Goal: Navigation & Orientation: Find specific page/section

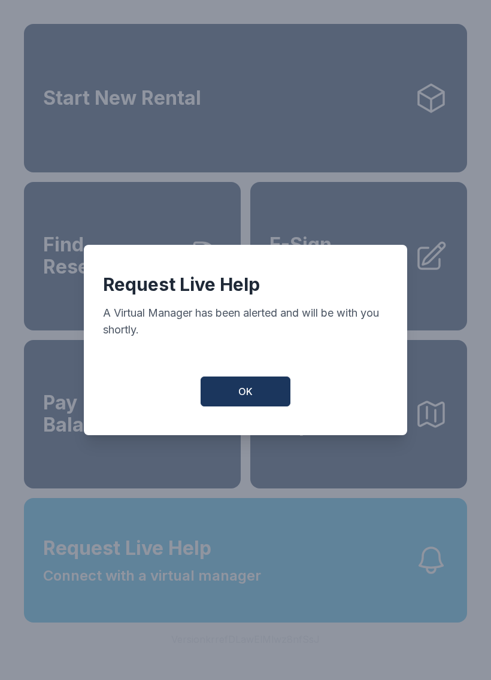
click at [238, 391] on span "OK" at bounding box center [245, 391] width 14 height 14
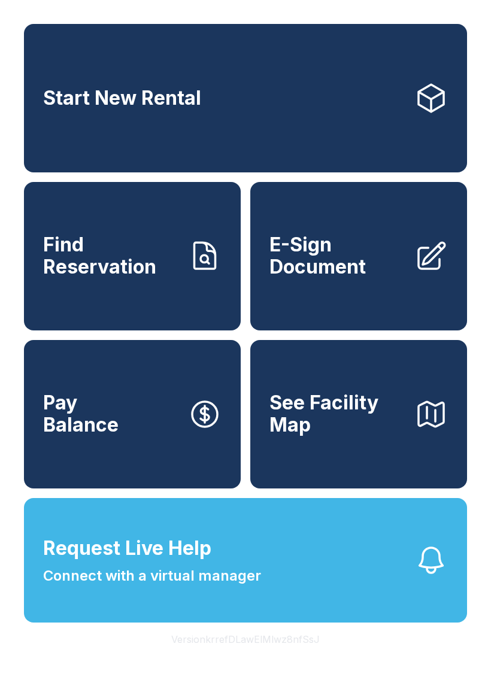
click at [410, 603] on button "Request Live Help Connect with a virtual manager" at bounding box center [245, 560] width 443 height 124
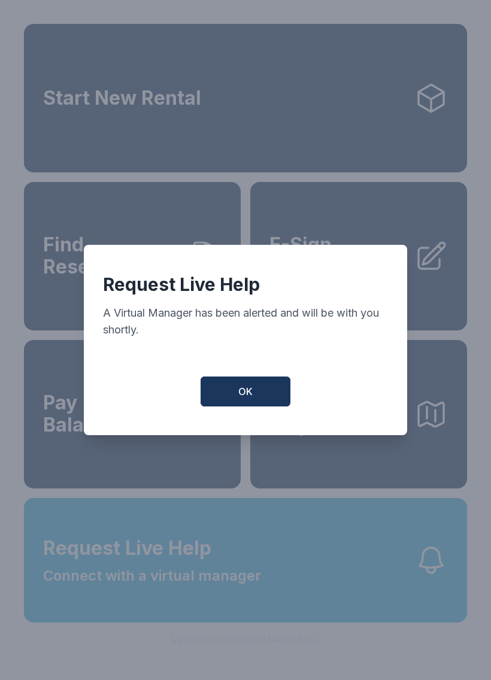
click at [267, 421] on div "Request Live Help A Virtual Manager has been alerted and will be with you short…" at bounding box center [245, 340] width 323 height 190
click at [263, 399] on button "OK" at bounding box center [245, 391] width 90 height 30
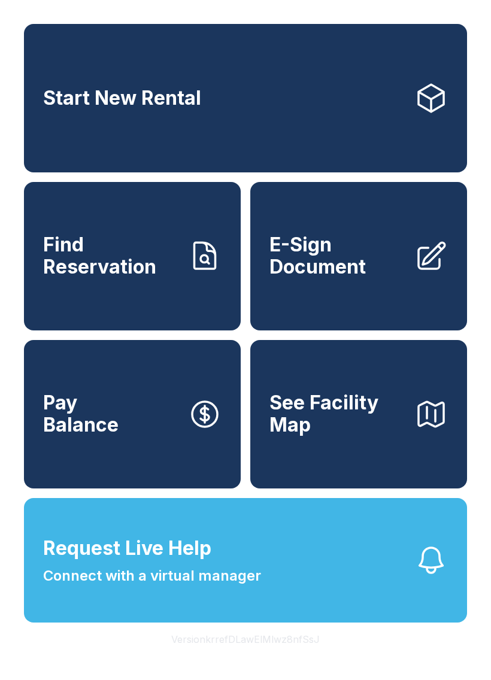
click at [373, 670] on div "Start New Rental Find Reservation E-Sign Document Pay Balance See Facility Map …" at bounding box center [245, 340] width 491 height 680
click at [409, 580] on button "Request Live Help Connect with a virtual manager" at bounding box center [245, 560] width 443 height 124
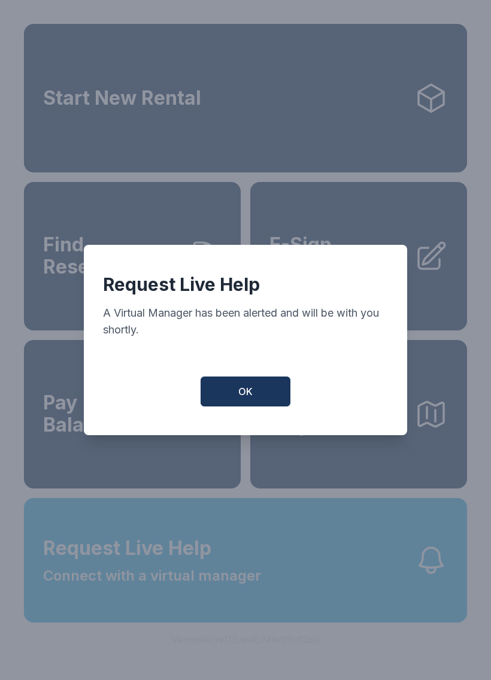
click at [235, 406] on button "OK" at bounding box center [245, 391] width 90 height 30
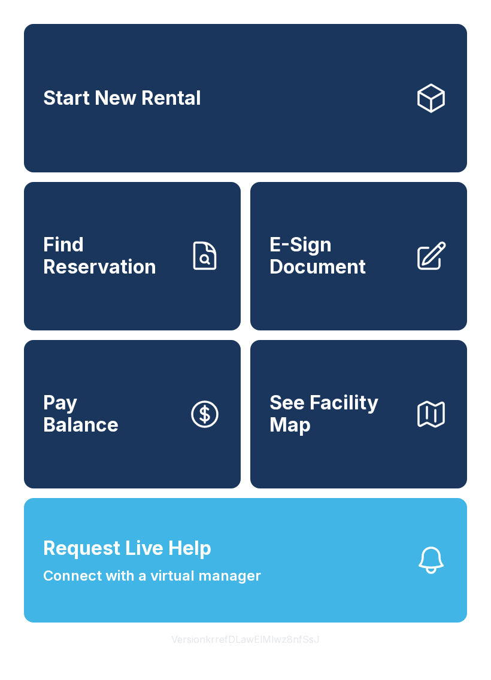
click at [264, 613] on button "Request Live Help Connect with a virtual manager" at bounding box center [245, 560] width 443 height 124
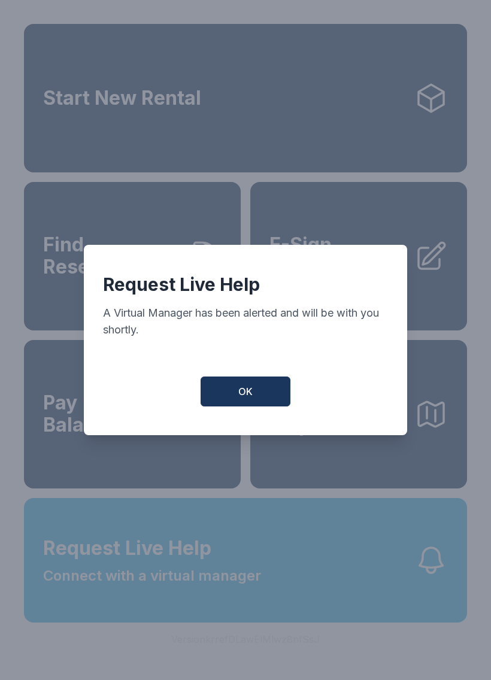
click at [259, 387] on button "OK" at bounding box center [245, 391] width 90 height 30
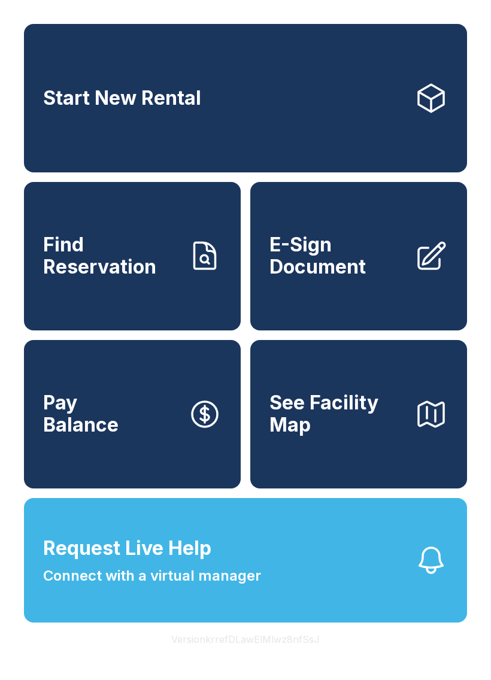
click at [258, 386] on button "See Facility Map" at bounding box center [358, 414] width 217 height 148
click at [349, 622] on button "Request Live Help Connect with a virtual manager" at bounding box center [245, 560] width 443 height 124
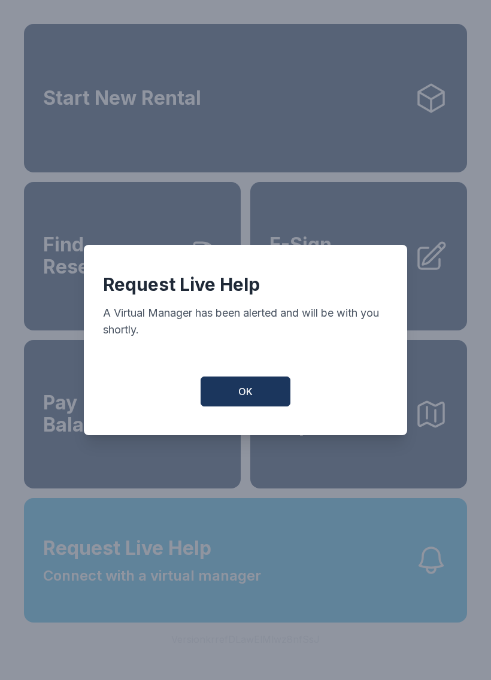
click at [258, 390] on button "OK" at bounding box center [245, 391] width 90 height 30
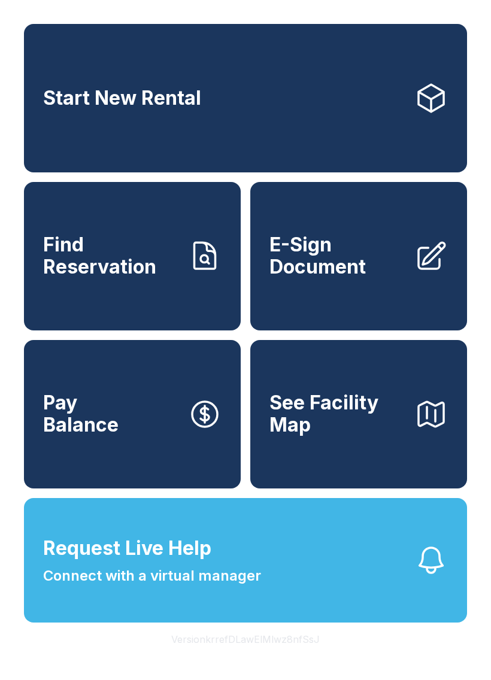
click at [352, 601] on button "Request Live Help Connect with a virtual manager" at bounding box center [245, 560] width 443 height 124
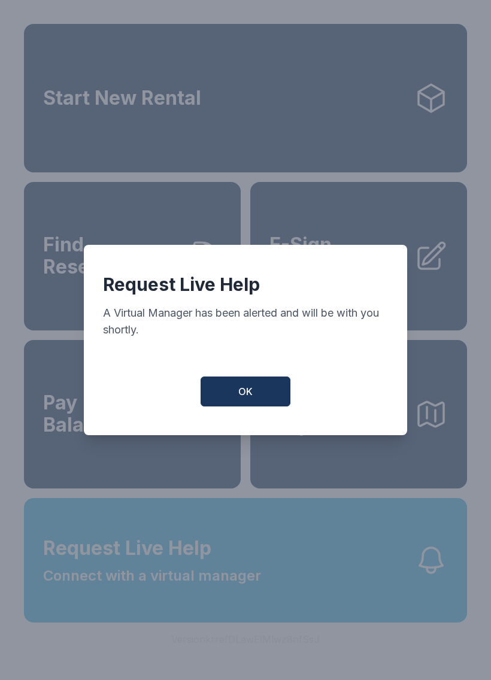
click at [242, 399] on span "OK" at bounding box center [245, 391] width 14 height 14
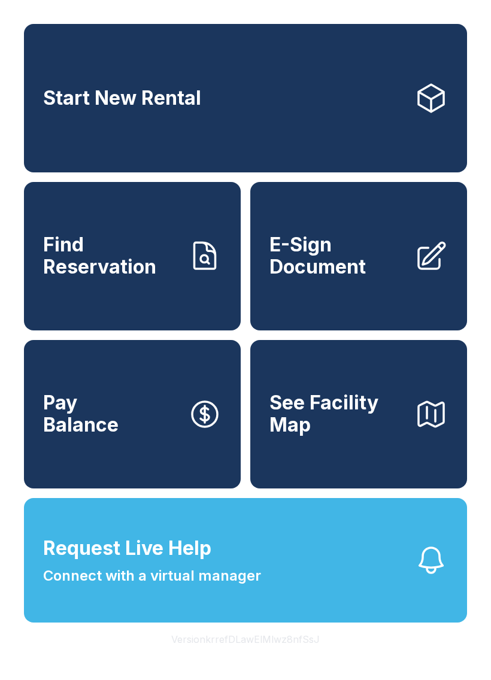
click at [340, 622] on button "Request Live Help Connect with a virtual manager" at bounding box center [245, 560] width 443 height 124
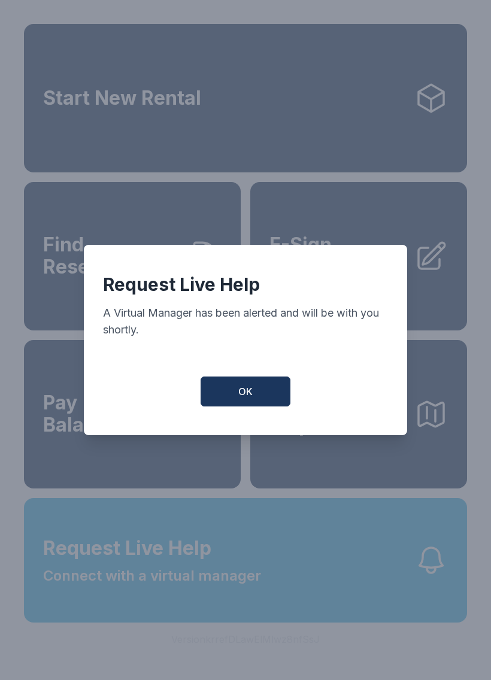
click at [270, 390] on button "OK" at bounding box center [245, 391] width 90 height 30
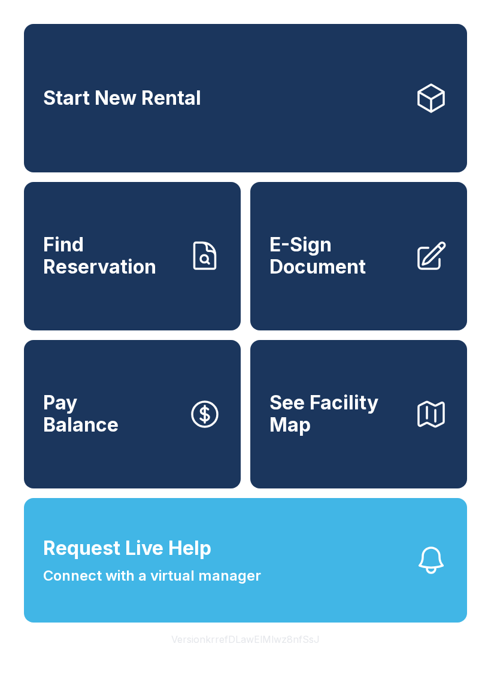
click at [313, 588] on button "Request Live Help Connect with a virtual manager" at bounding box center [245, 560] width 443 height 124
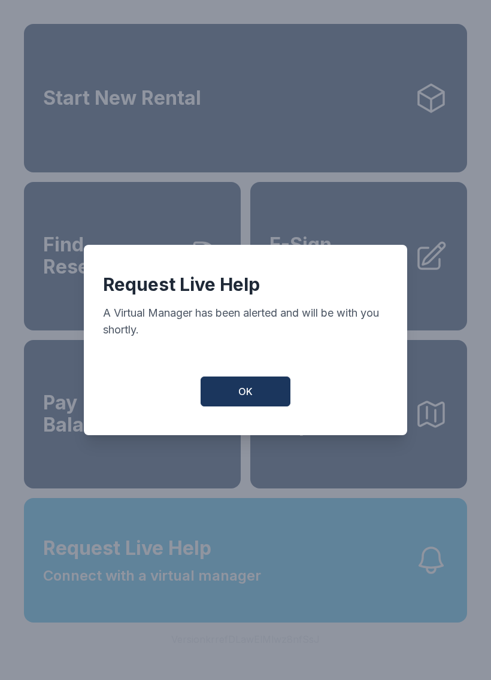
click at [271, 397] on button "OK" at bounding box center [245, 391] width 90 height 30
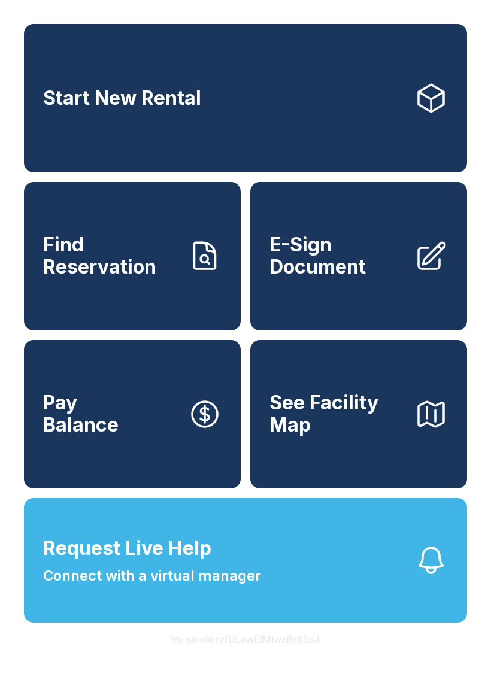
click at [465, 599] on button "Request Live Help Connect with a virtual manager" at bounding box center [245, 560] width 443 height 124
click at [448, 622] on button "Request Live Help Connect with a virtual manager" at bounding box center [245, 560] width 443 height 124
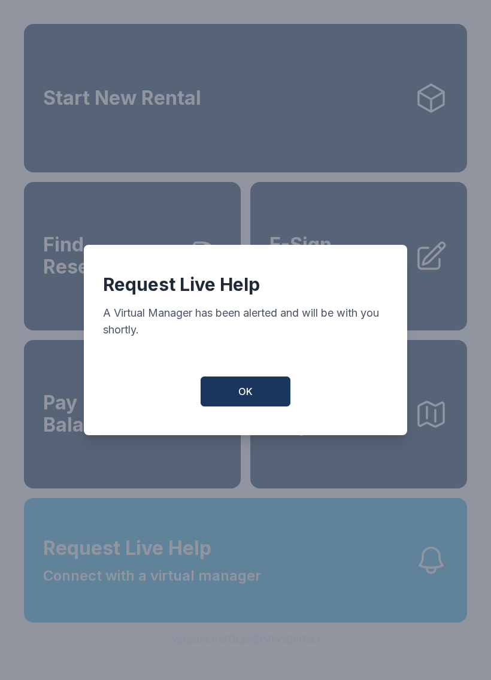
click at [248, 421] on div "Request Live Help A Virtual Manager has been alerted and will be with you short…" at bounding box center [245, 340] width 323 height 190
click at [252, 393] on span "OK" at bounding box center [245, 391] width 14 height 14
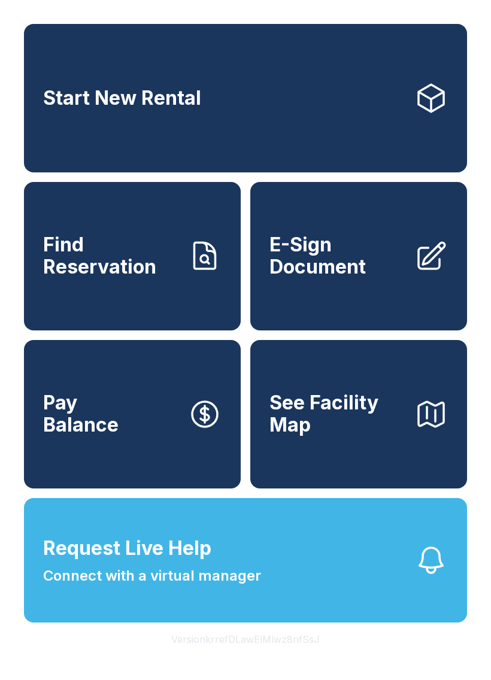
click at [252, 392] on button "See Facility Map" at bounding box center [358, 414] width 217 height 148
